Goal: Task Accomplishment & Management: Manage account settings

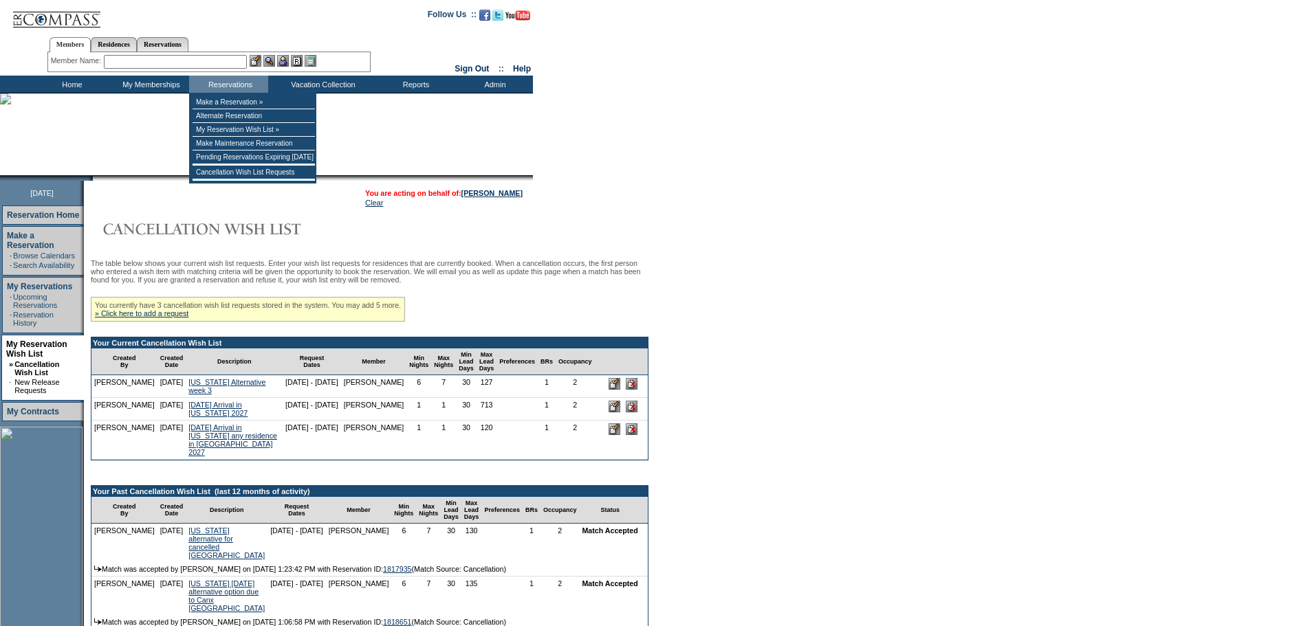
click at [190, 53] on div "Member Name: Destination or Residence: ReservationId:" at bounding box center [208, 62] width 323 height 20
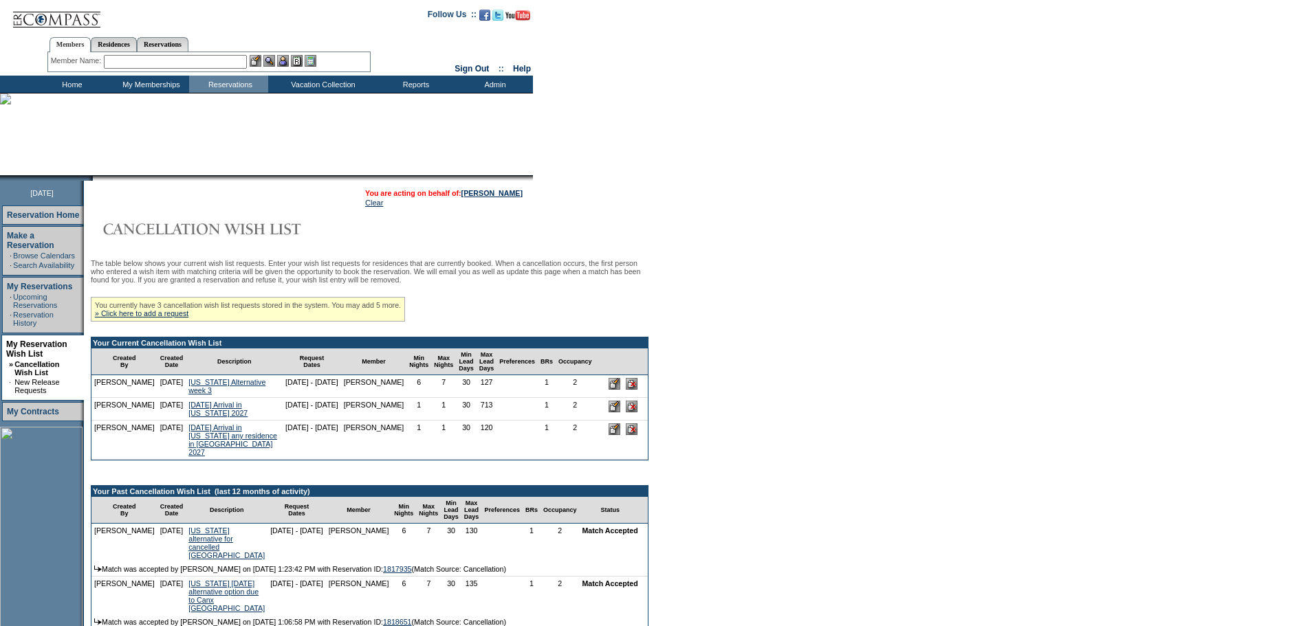
click at [199, 63] on input "text" at bounding box center [175, 62] width 143 height 14
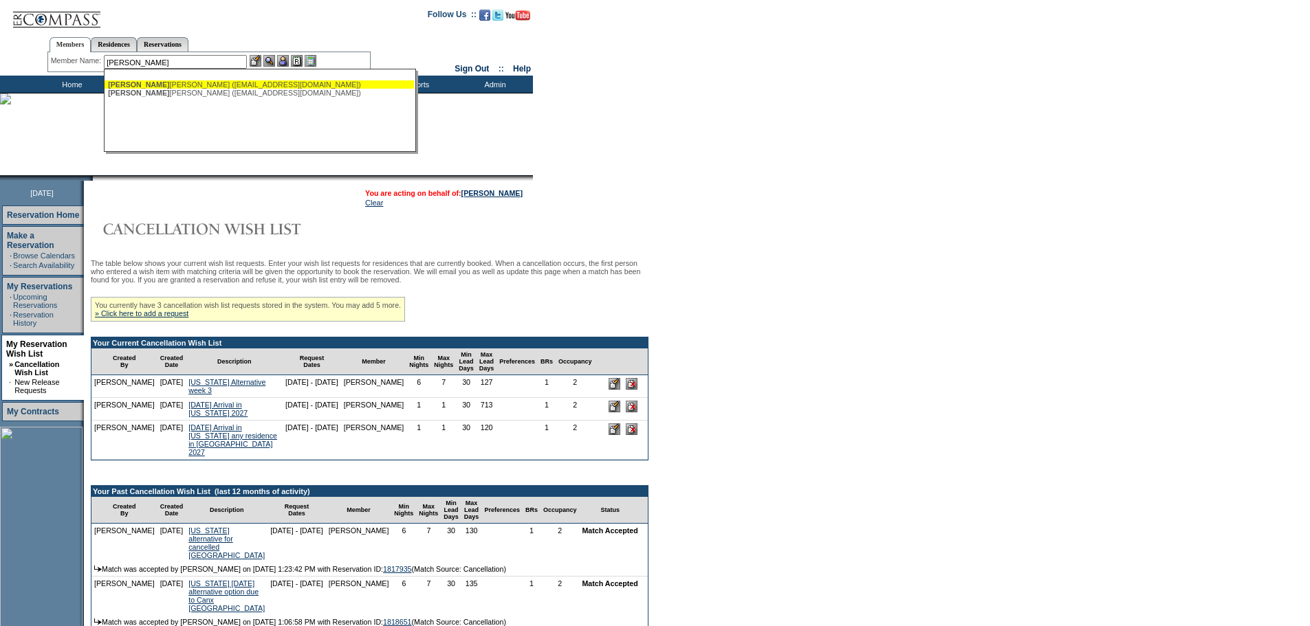
click at [176, 86] on div "[PERSON_NAME], [PERSON_NAME] ([EMAIL_ADDRESS][DOMAIN_NAME])" at bounding box center [259, 84] width 303 height 8
type input "[PERSON_NAME] ([EMAIL_ADDRESS][DOMAIN_NAME])"
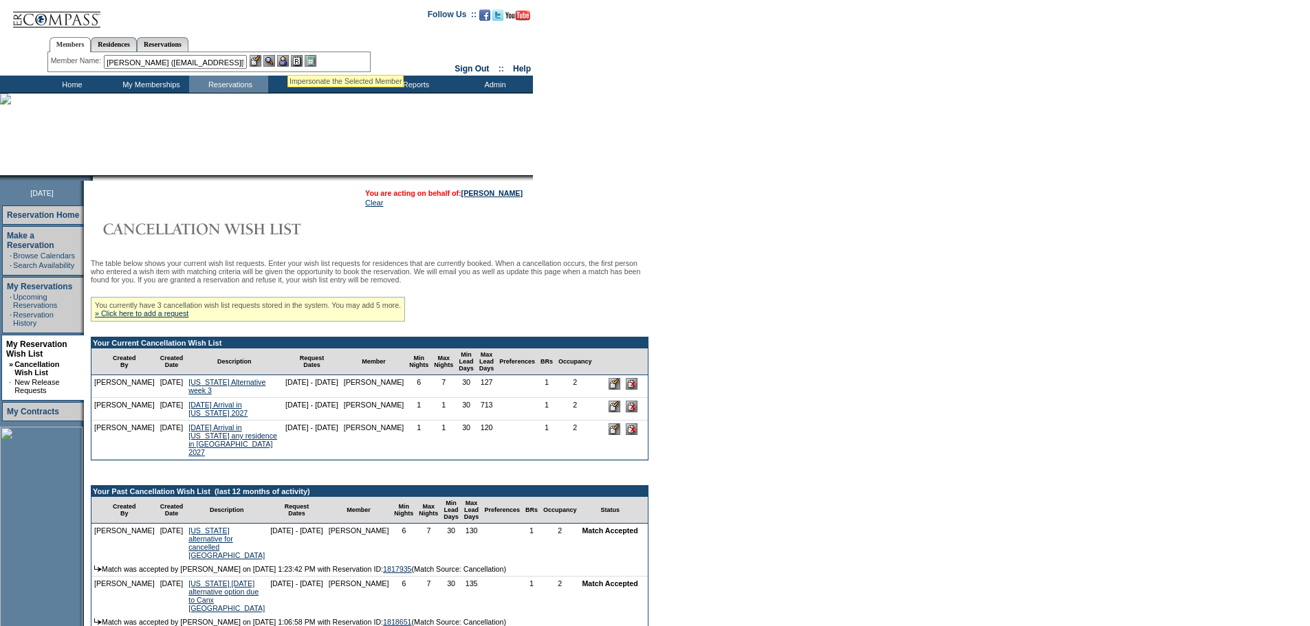
click at [287, 58] on img at bounding box center [283, 61] width 12 height 12
click at [272, 58] on img at bounding box center [269, 61] width 12 height 12
